Goal: Task Accomplishment & Management: Use online tool/utility

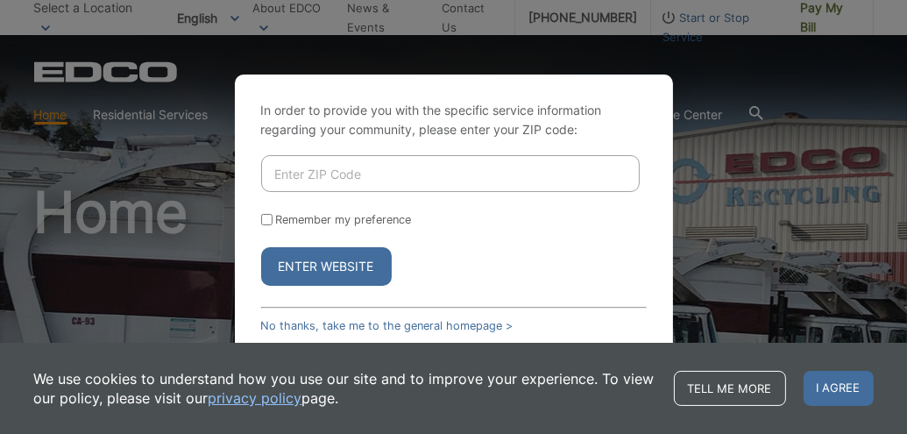
click at [348, 170] on input "Enter ZIP Code" at bounding box center [450, 173] width 379 height 37
type input "92029"
click at [268, 219] on input "Remember my preference" at bounding box center [266, 219] width 11 height 11
checkbox input "true"
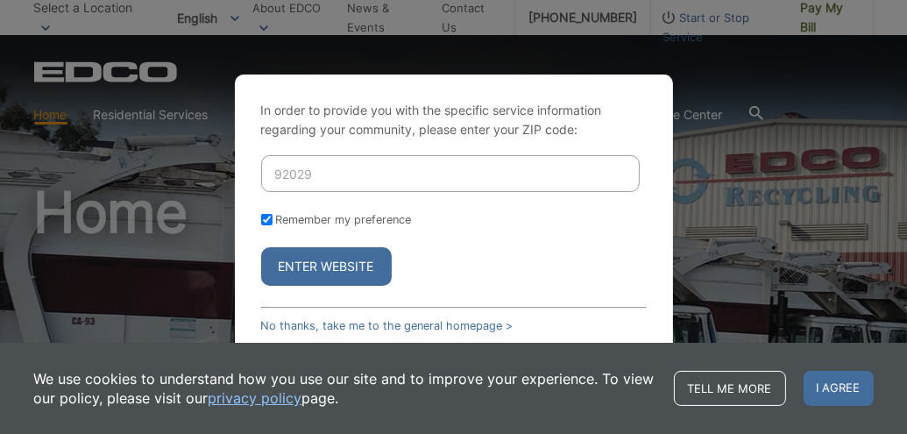
click at [308, 262] on button "Enter Website" at bounding box center [326, 266] width 131 height 39
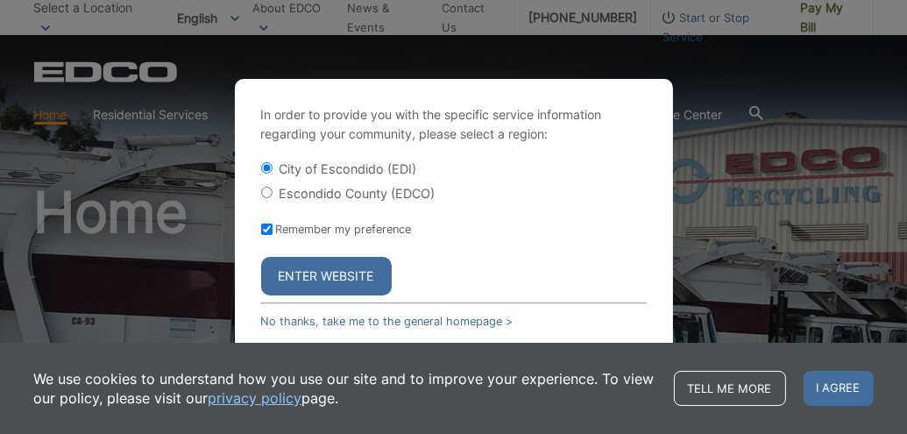
click at [265, 191] on input "Escondido County (EDCO)" at bounding box center [266, 192] width 11 height 11
radio input "true"
click at [294, 271] on button "Enter Website" at bounding box center [326, 276] width 131 height 39
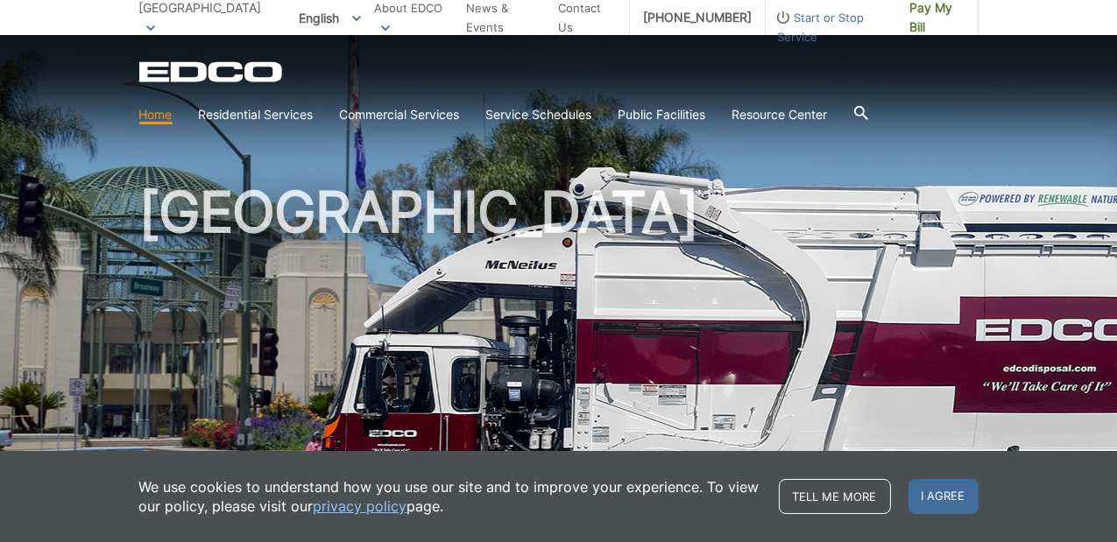
drag, startPoint x: 929, startPoint y: 492, endPoint x: 782, endPoint y: 446, distance: 154.4
click at [926, 492] on span "I agree" at bounding box center [944, 496] width 70 height 35
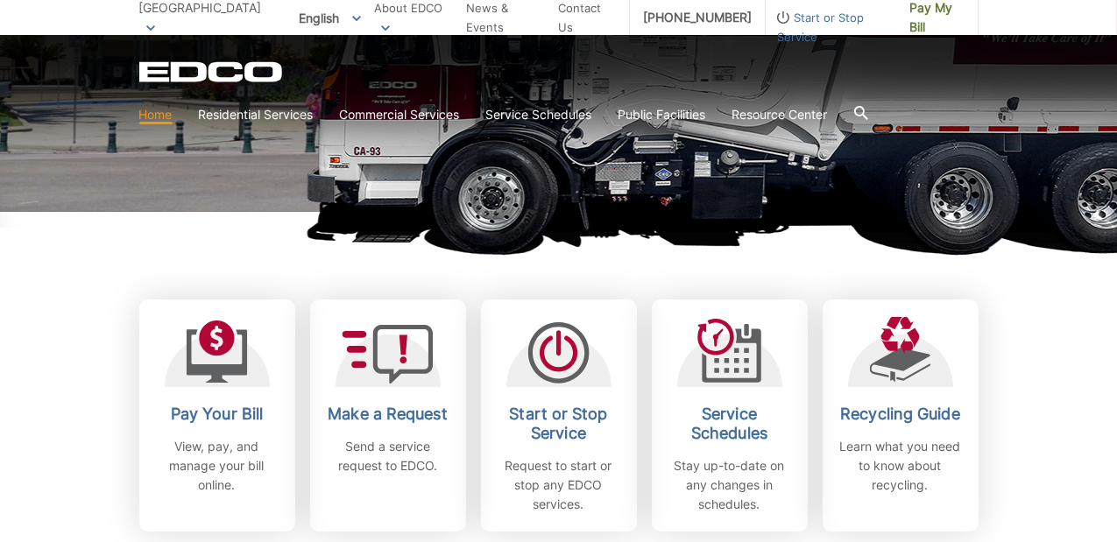
scroll to position [438, 0]
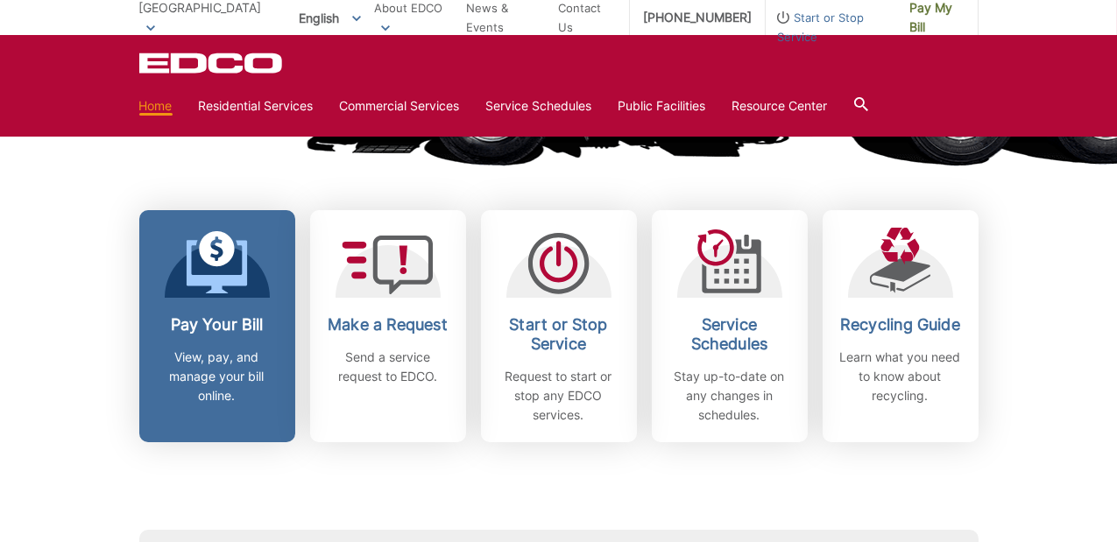
click at [215, 271] on icon at bounding box center [216, 262] width 61 height 63
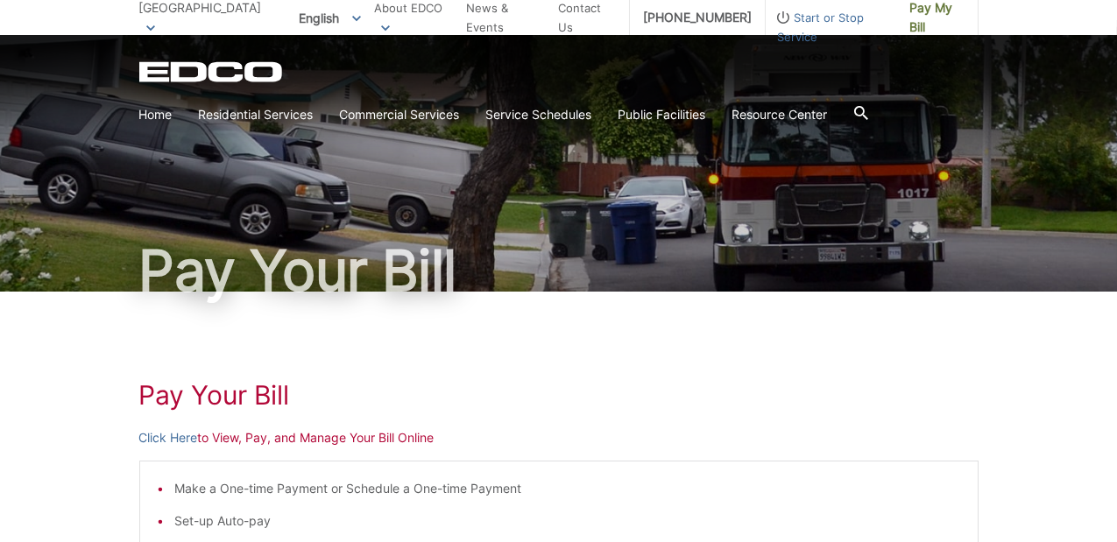
scroll to position [109, 0]
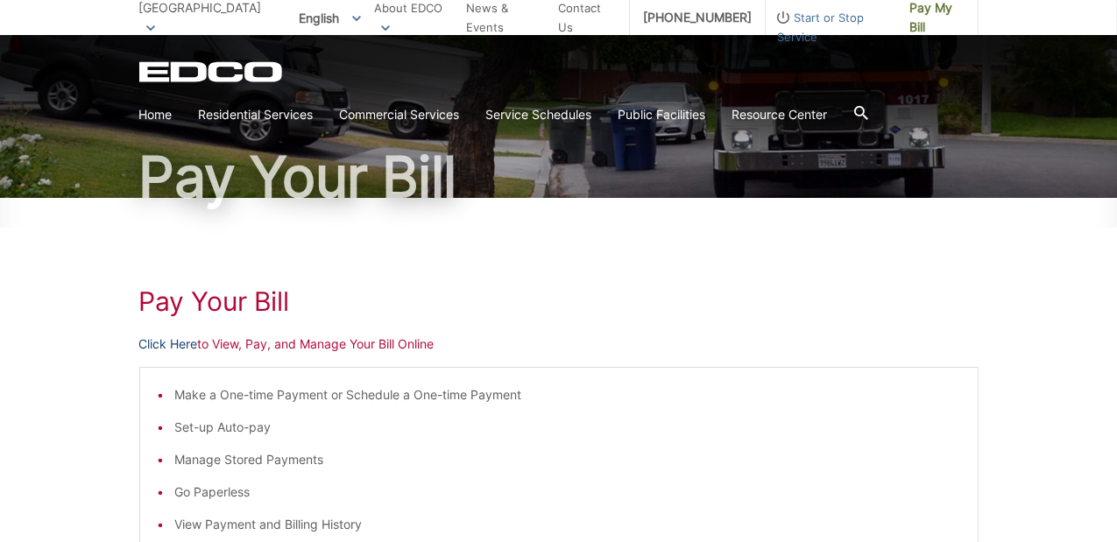
click at [177, 343] on link "Click Here" at bounding box center [168, 344] width 59 height 19
